Goal: Information Seeking & Learning: Learn about a topic

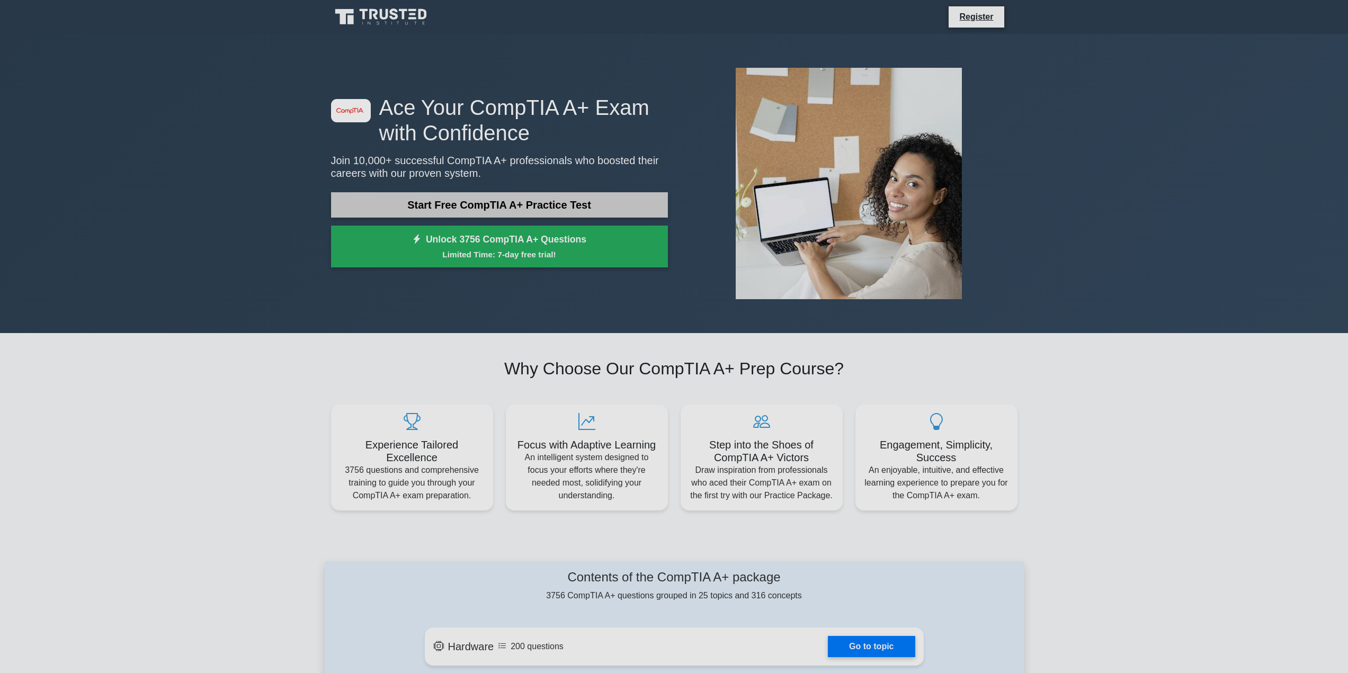
click at [531, 210] on link "Start Free CompTIA A+ Practice Test" at bounding box center [499, 204] width 337 height 25
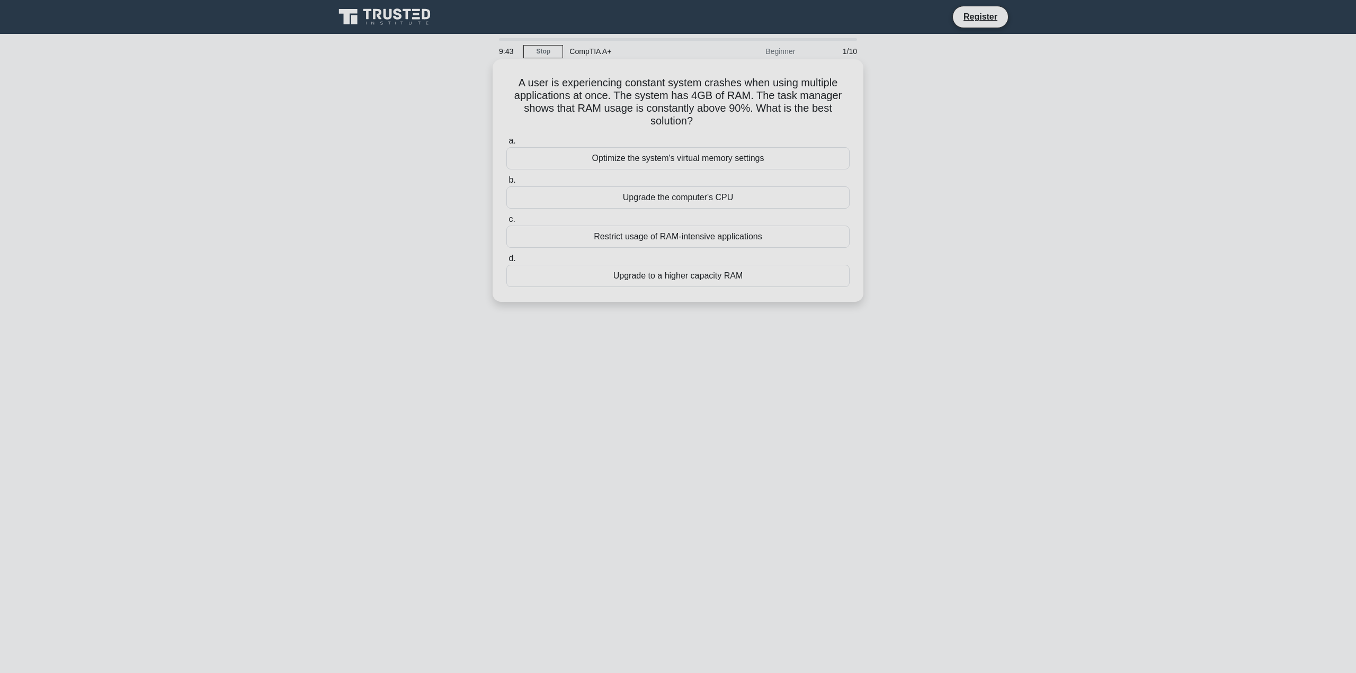
click at [692, 279] on div "Upgrade to a higher capacity RAM" at bounding box center [677, 276] width 343 height 22
click at [506, 262] on input "d. Upgrade to a higher capacity RAM" at bounding box center [506, 258] width 0 height 7
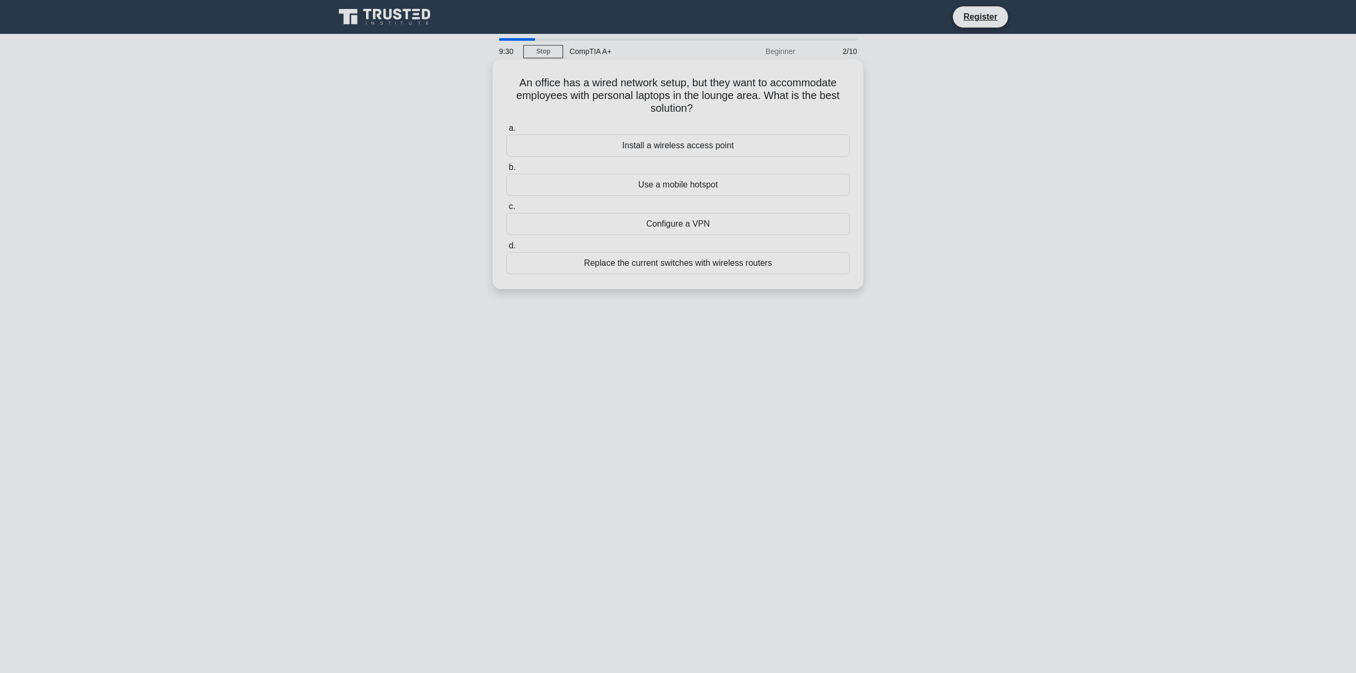
click at [633, 145] on div "Install a wireless access point" at bounding box center [677, 145] width 343 height 22
click at [506, 132] on input "a. Install a wireless access point" at bounding box center [506, 128] width 0 height 7
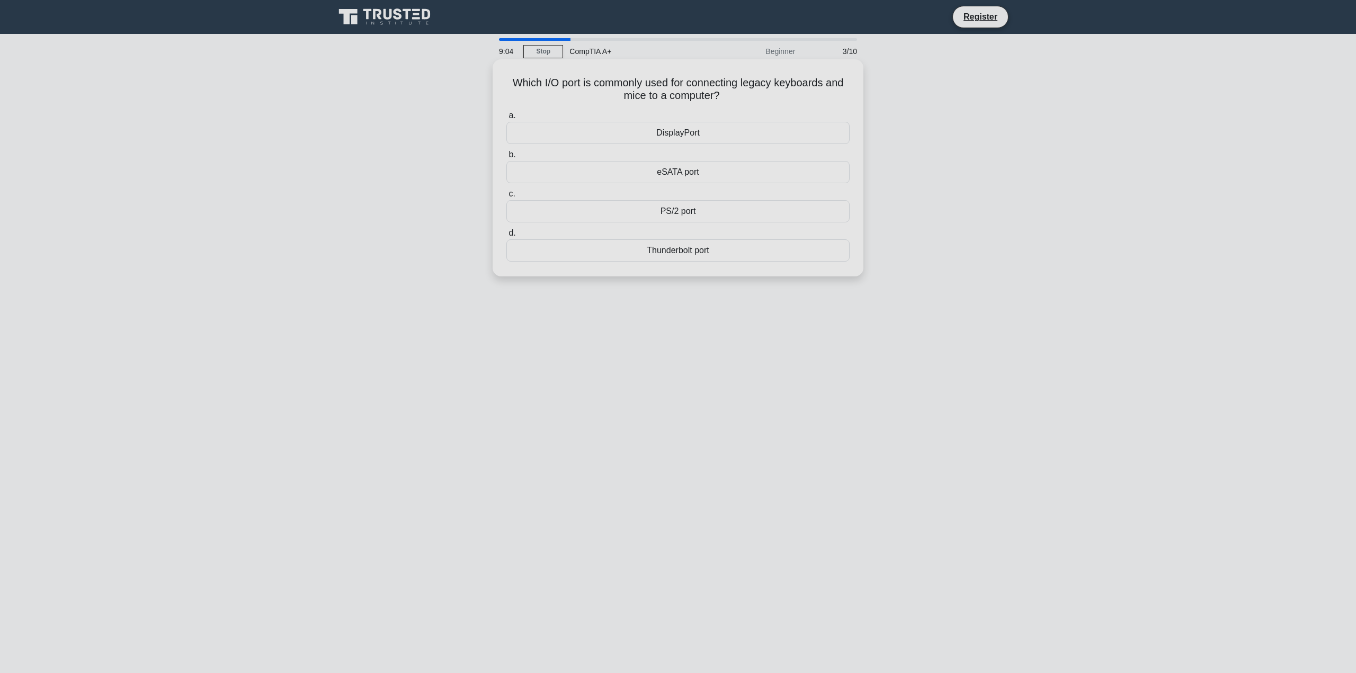
click at [709, 212] on div "PS/2 port" at bounding box center [677, 211] width 343 height 22
click at [506, 198] on input "c. PS/2 port" at bounding box center [506, 194] width 0 height 7
click at [718, 222] on div "Turn off display" at bounding box center [677, 211] width 343 height 22
click at [506, 198] on input "c. Turn off display" at bounding box center [506, 194] width 0 height 7
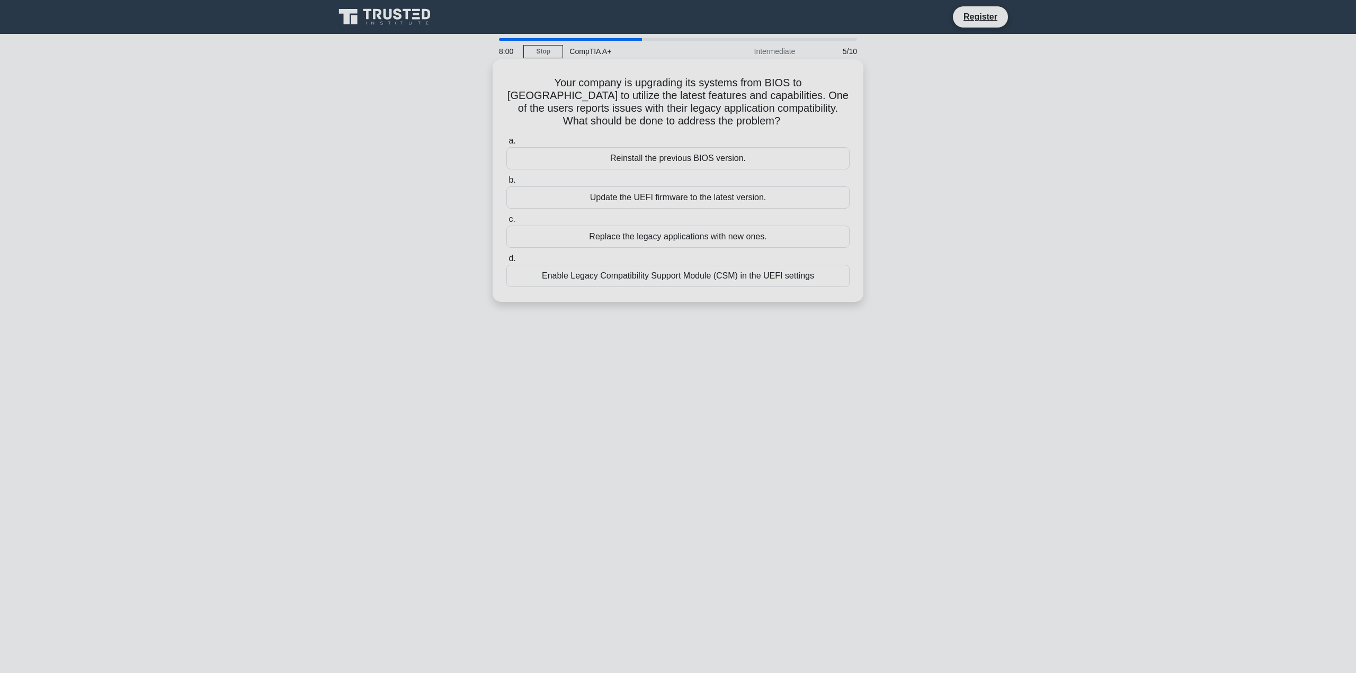
click at [662, 198] on div "Update the UEFI firmware to the latest version." at bounding box center [677, 197] width 343 height 22
click at [506, 184] on input "b. Update the UEFI firmware to the latest version." at bounding box center [506, 180] width 0 height 7
click at [629, 161] on div "Update the firmware to the latest version" at bounding box center [677, 158] width 343 height 22
click at [506, 145] on input "a. Update the firmware to the latest version" at bounding box center [506, 141] width 0 height 7
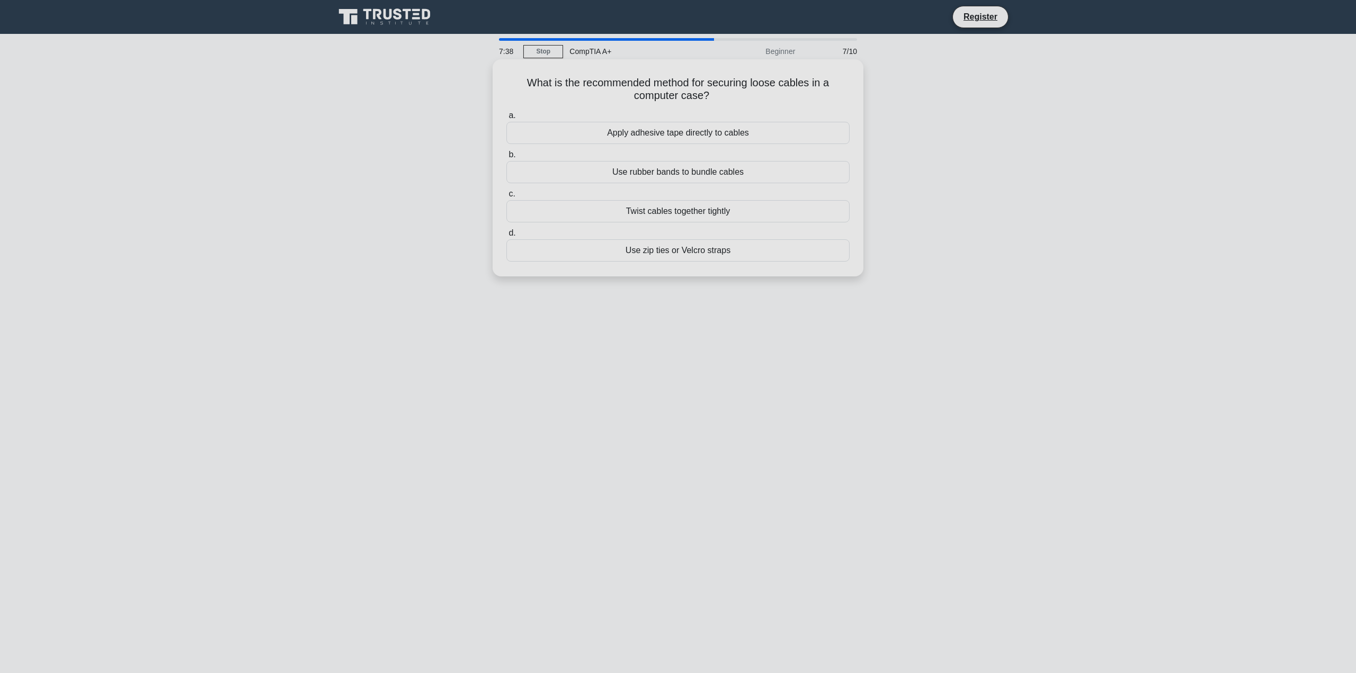
click at [671, 255] on div "Use zip ties or Velcro straps" at bounding box center [677, 250] width 343 height 22
click at [506, 237] on input "d. Use zip ties or Velcro straps" at bounding box center [506, 233] width 0 height 7
click at [677, 132] on div "Reset the BIOS/UEFI to its defaults" at bounding box center [677, 133] width 343 height 22
click at [506, 119] on input "a. Reset the BIOS/UEFI to its defaults" at bounding box center [506, 115] width 0 height 7
click at [711, 133] on div "HD DVD" at bounding box center [677, 133] width 343 height 22
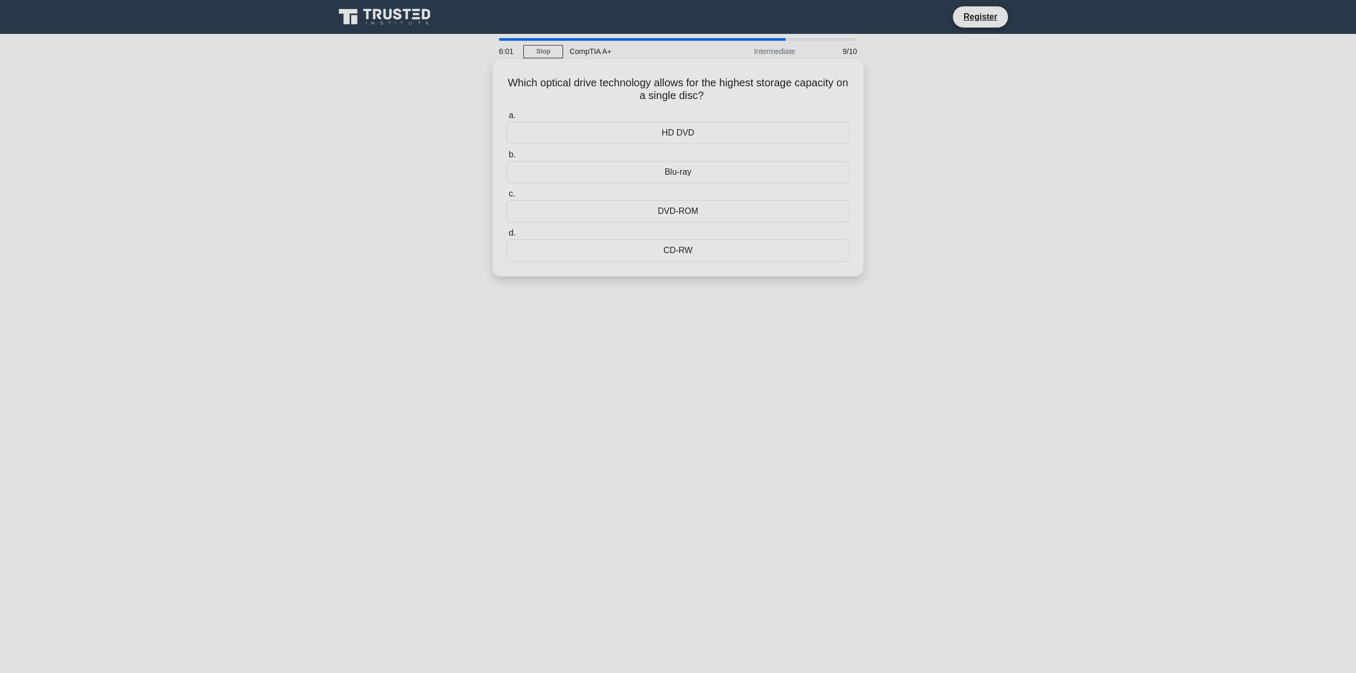
click at [506, 119] on input "a. HD DVD" at bounding box center [506, 115] width 0 height 7
click at [671, 136] on div "Bluetooth keyboard" at bounding box center [677, 133] width 343 height 22
click at [506, 119] on input "a. Bluetooth keyboard" at bounding box center [506, 115] width 0 height 7
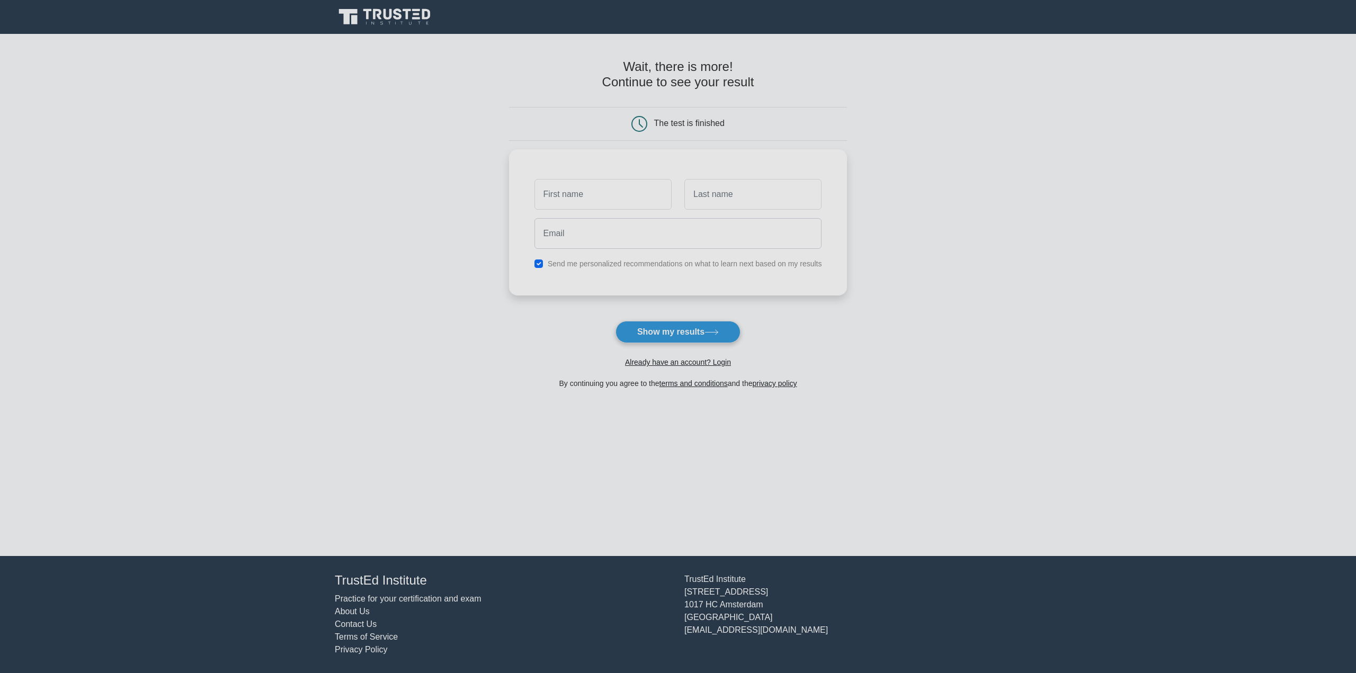
click at [398, 18] on icon at bounding box center [397, 13] width 8 height 11
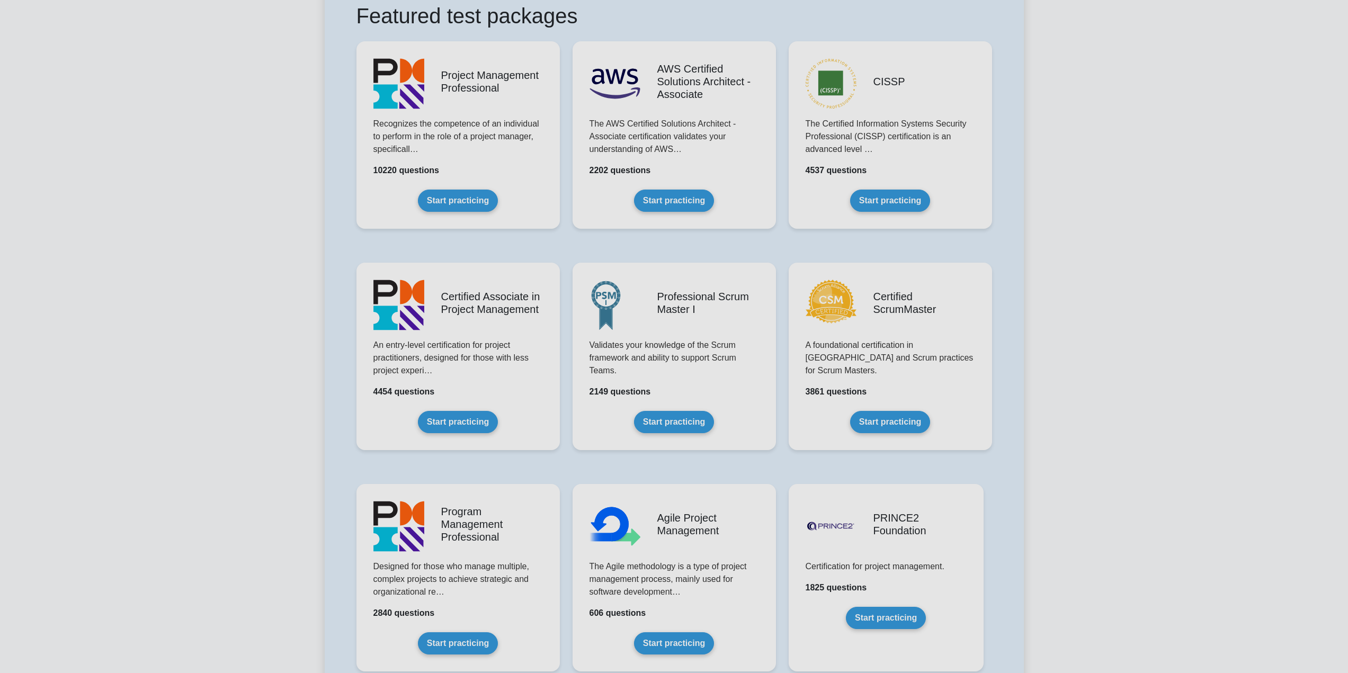
scroll to position [265, 0]
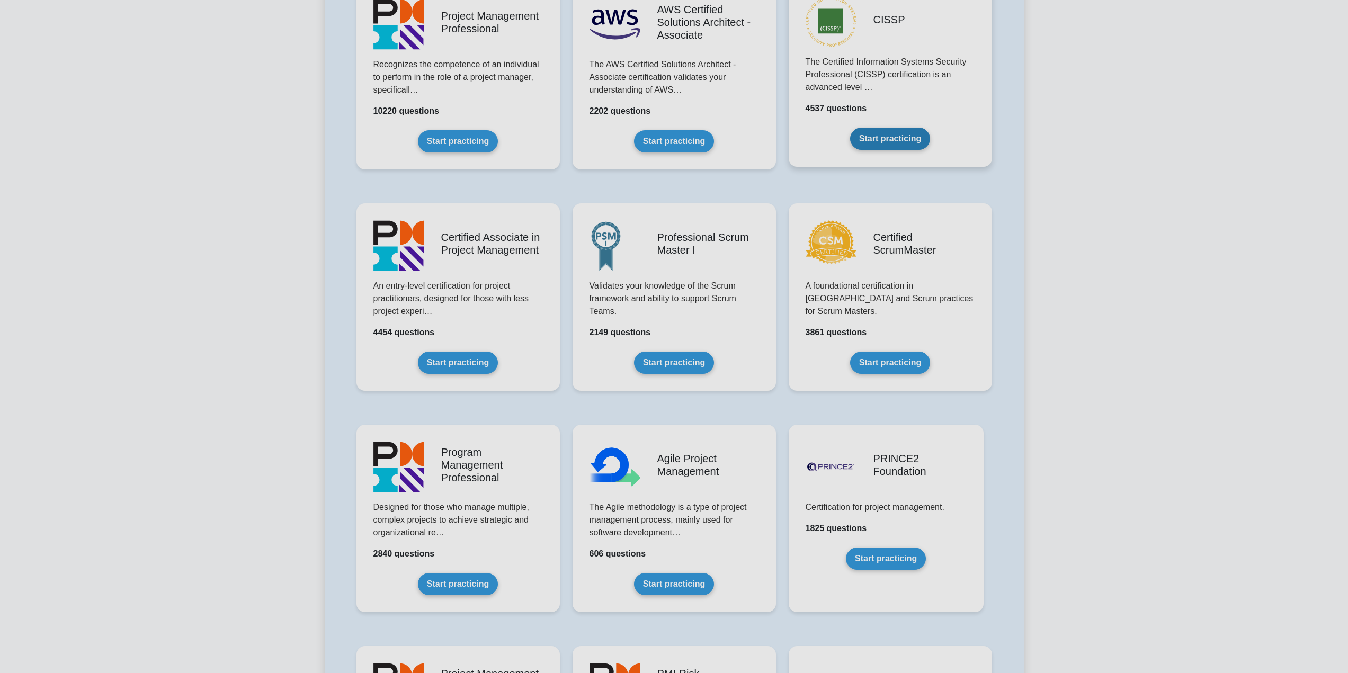
click at [899, 128] on link "Start practicing" at bounding box center [890, 139] width 80 height 22
